Goal: Task Accomplishment & Management: Use online tool/utility

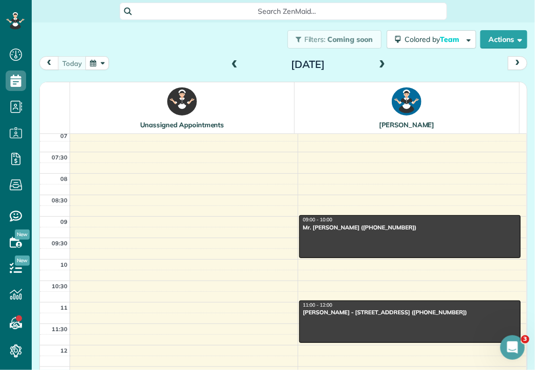
click at [96, 62] on button "button" at bounding box center [97, 63] width 24 height 14
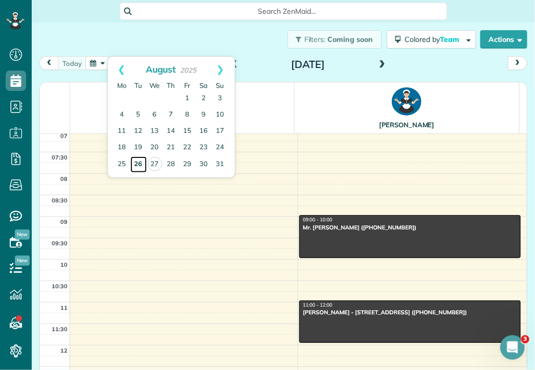
click at [140, 163] on link "26" at bounding box center [138, 165] width 16 height 16
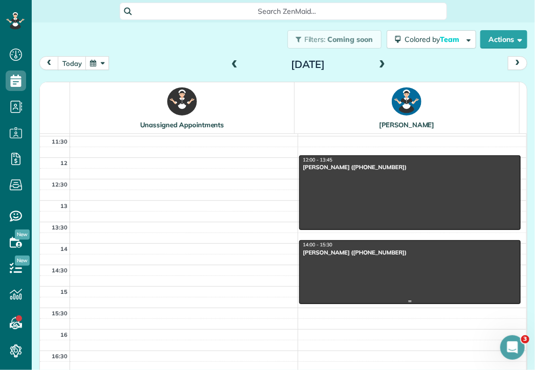
scroll to position [234, 0]
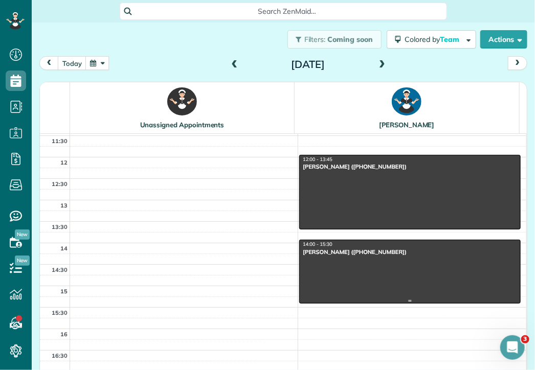
click at [340, 249] on div "[PERSON_NAME] ([PHONE_NUMBER])" at bounding box center [409, 252] width 215 height 7
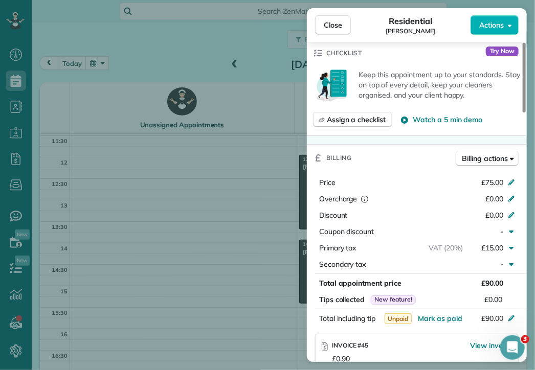
scroll to position [371, 0]
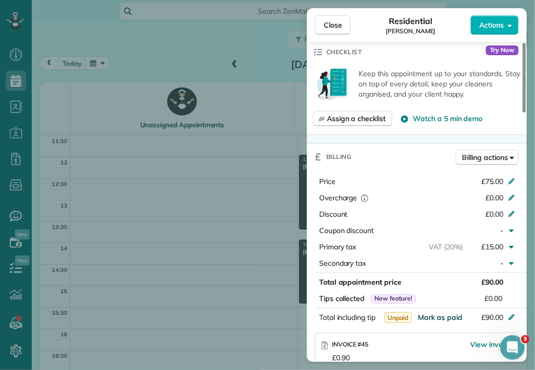
click at [451, 313] on span "Mark as paid" at bounding box center [440, 317] width 45 height 9
click at [334, 26] on span "Close" at bounding box center [333, 25] width 18 height 10
